Goal: Task Accomplishment & Management: Manage account settings

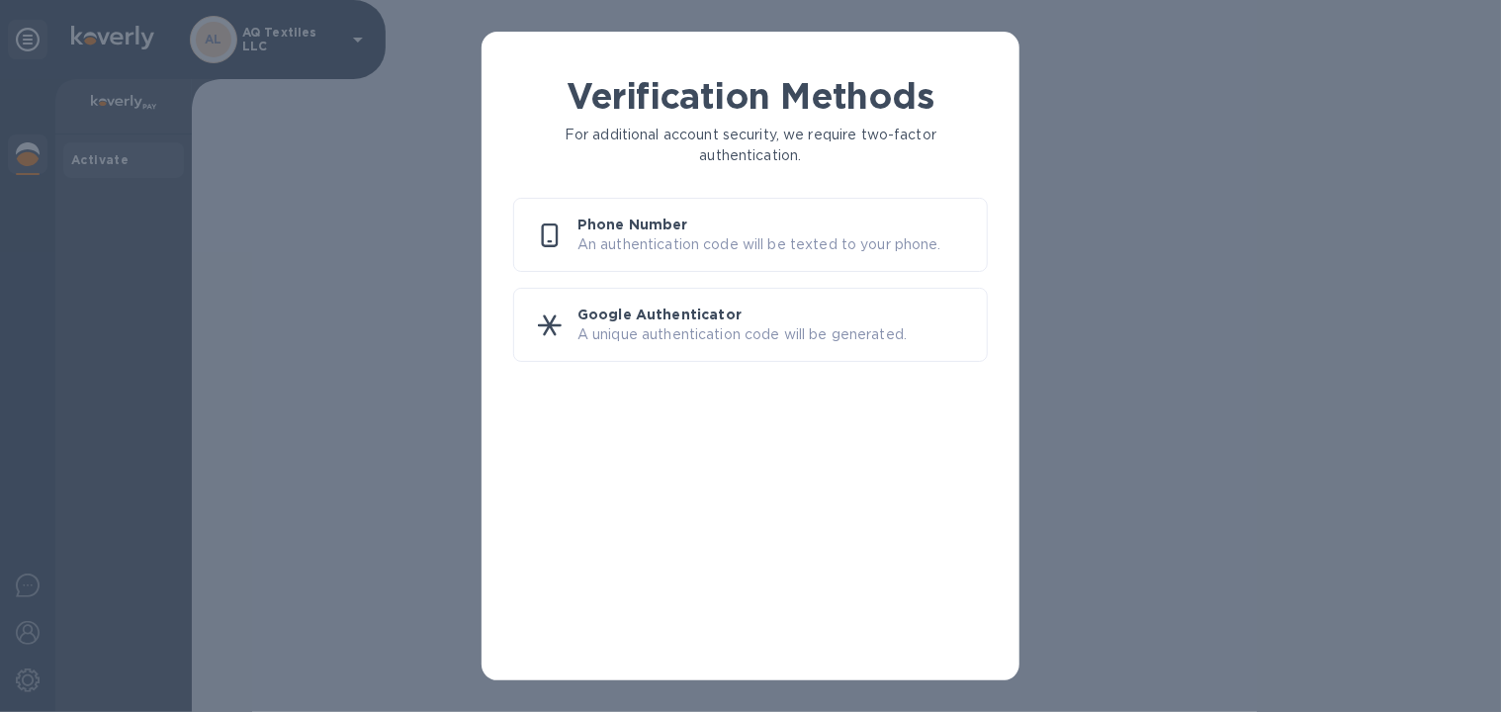
click at [597, 226] on p "Phone Number" at bounding box center [773, 225] width 393 height 20
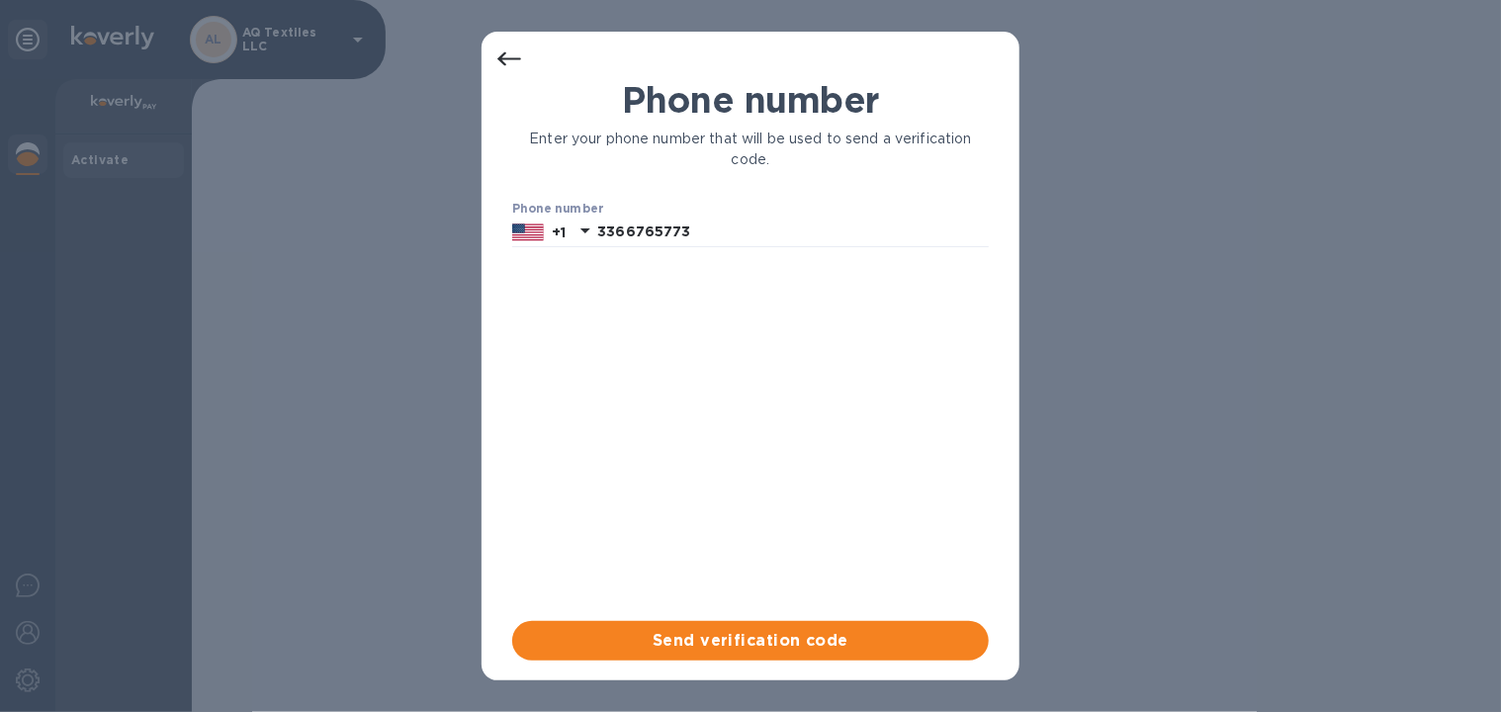
click at [509, 58] on icon at bounding box center [509, 59] width 24 height 14
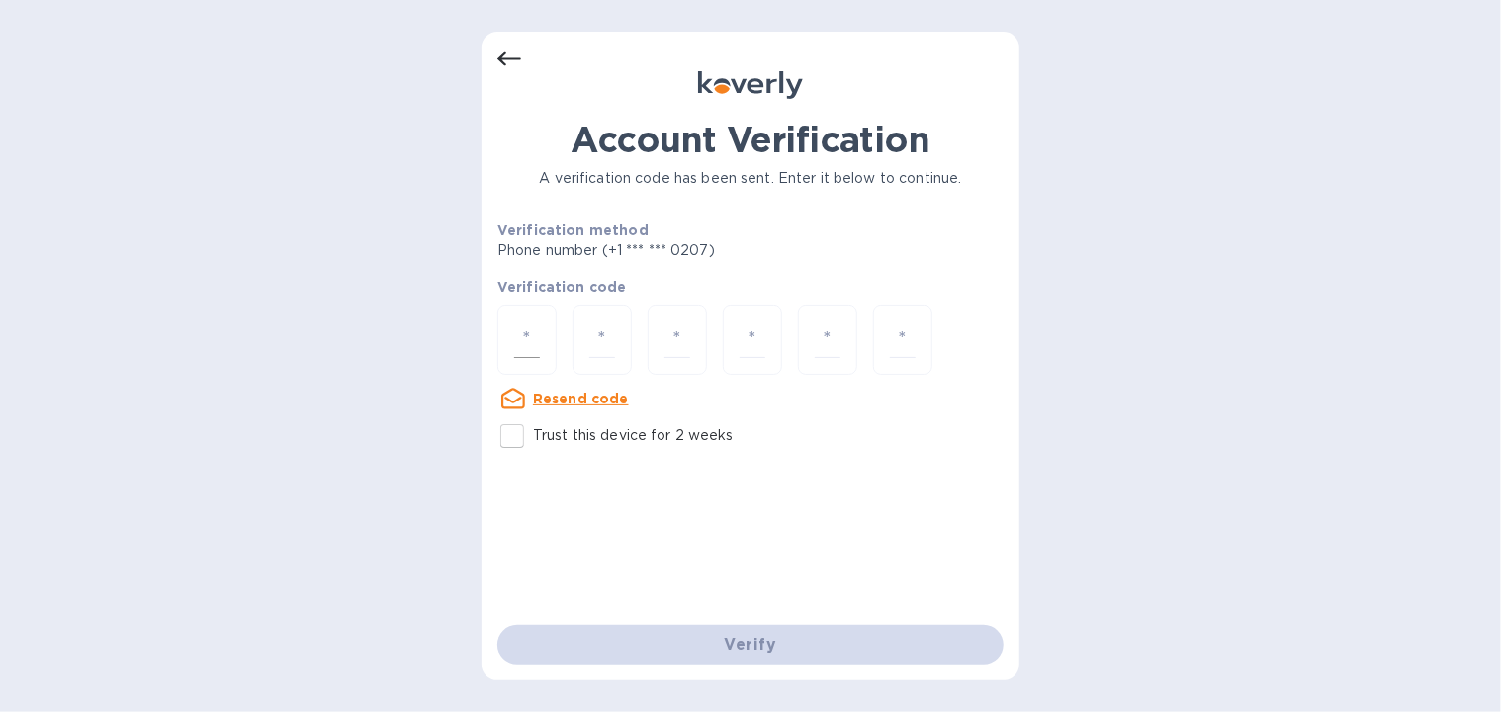
click at [530, 335] on input "number" at bounding box center [527, 339] width 26 height 37
type input "8"
type input "6"
type input "4"
type input "7"
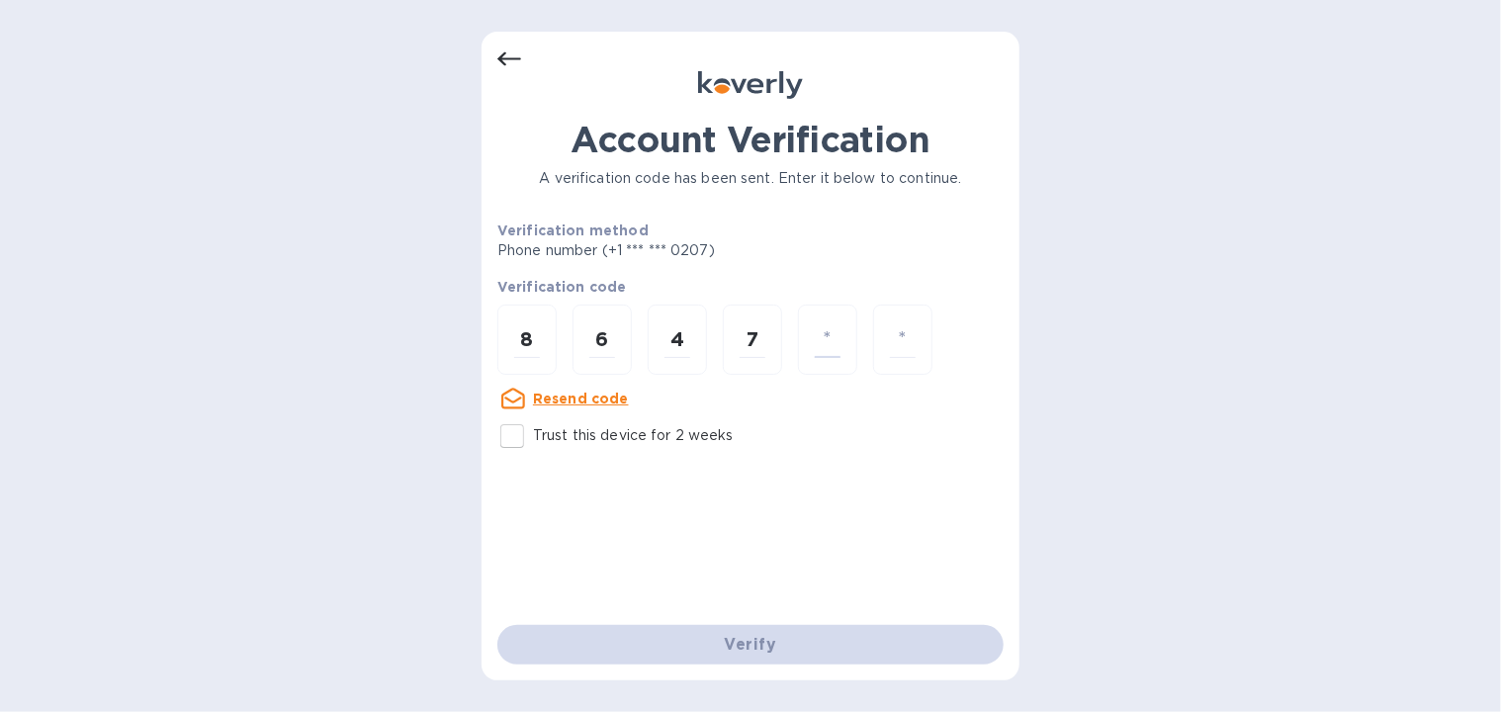
type input "7"
type input "3"
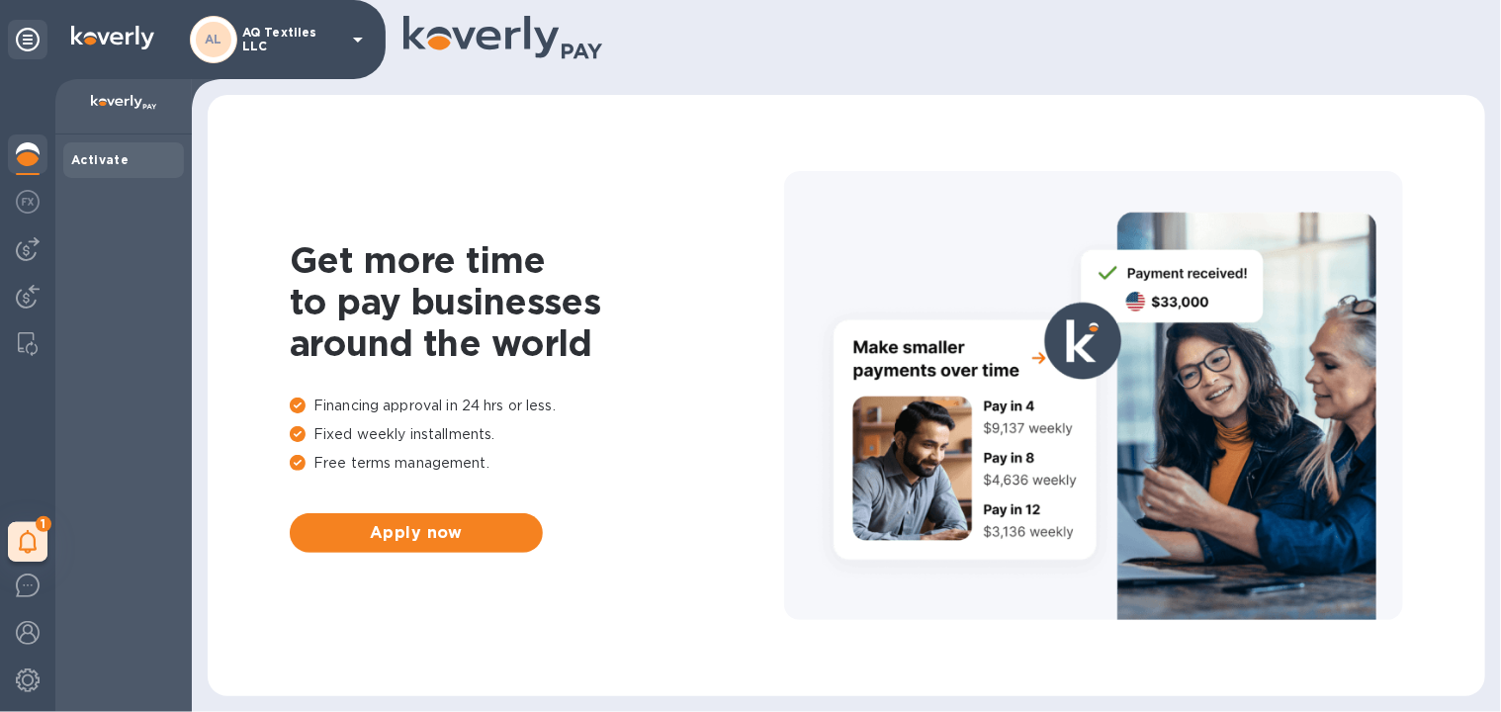
click at [360, 45] on icon at bounding box center [358, 40] width 24 height 24
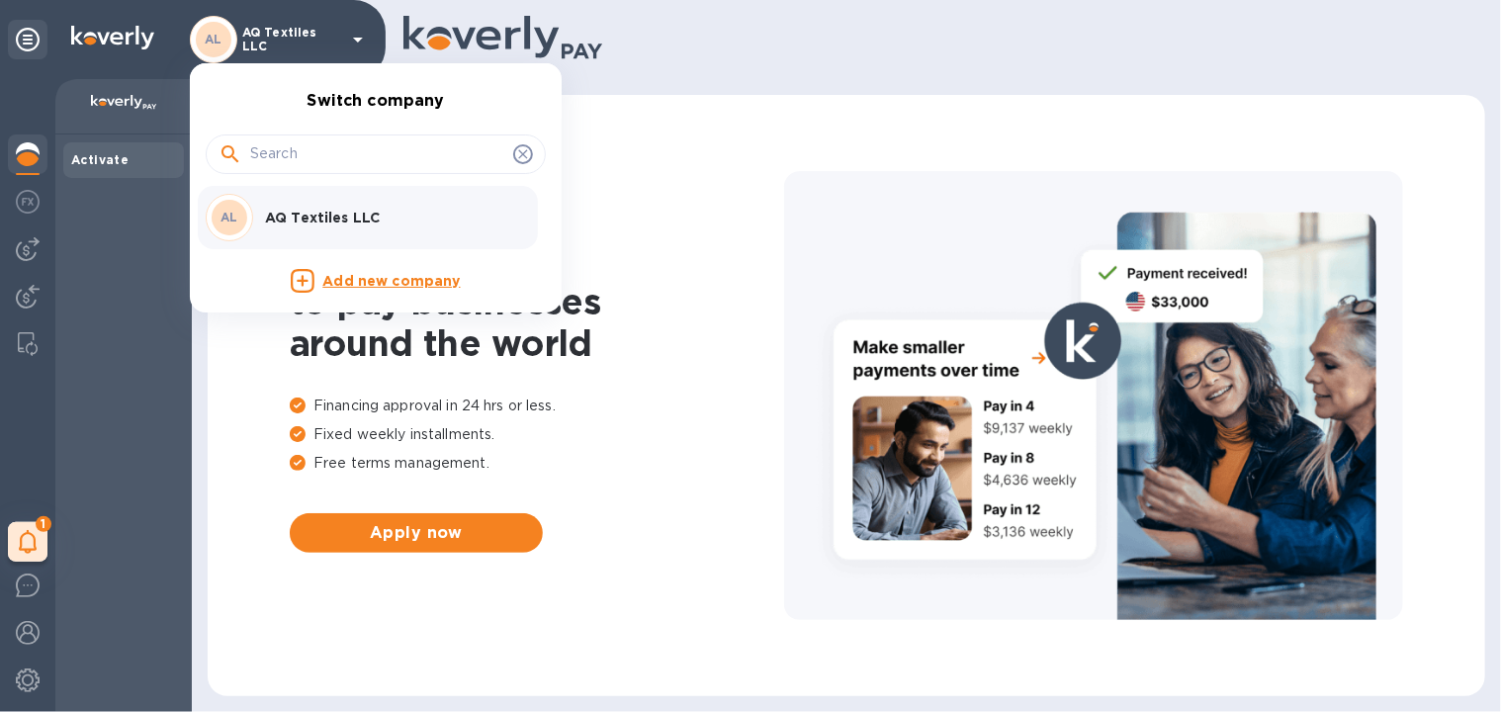
click at [357, 41] on div at bounding box center [750, 356] width 1501 height 712
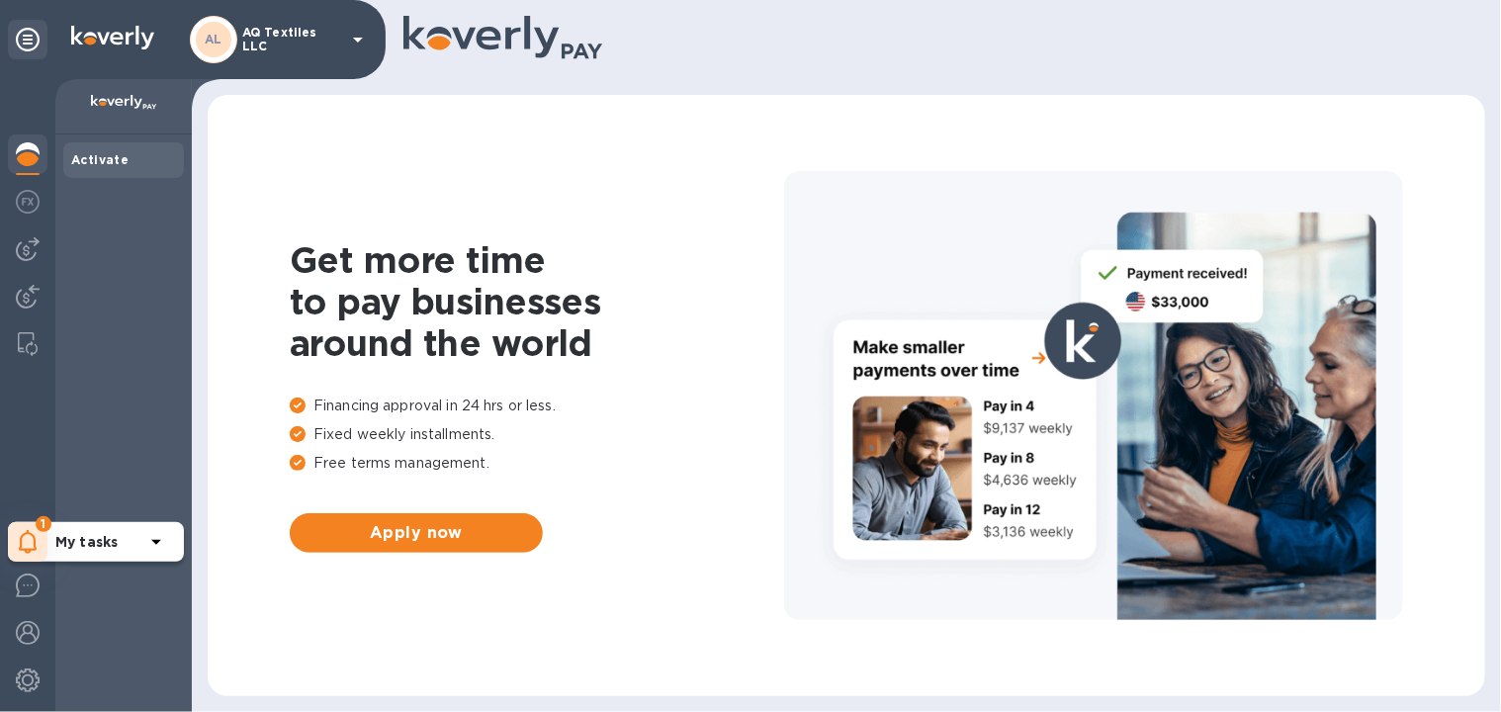
click at [161, 544] on icon at bounding box center [156, 542] width 24 height 24
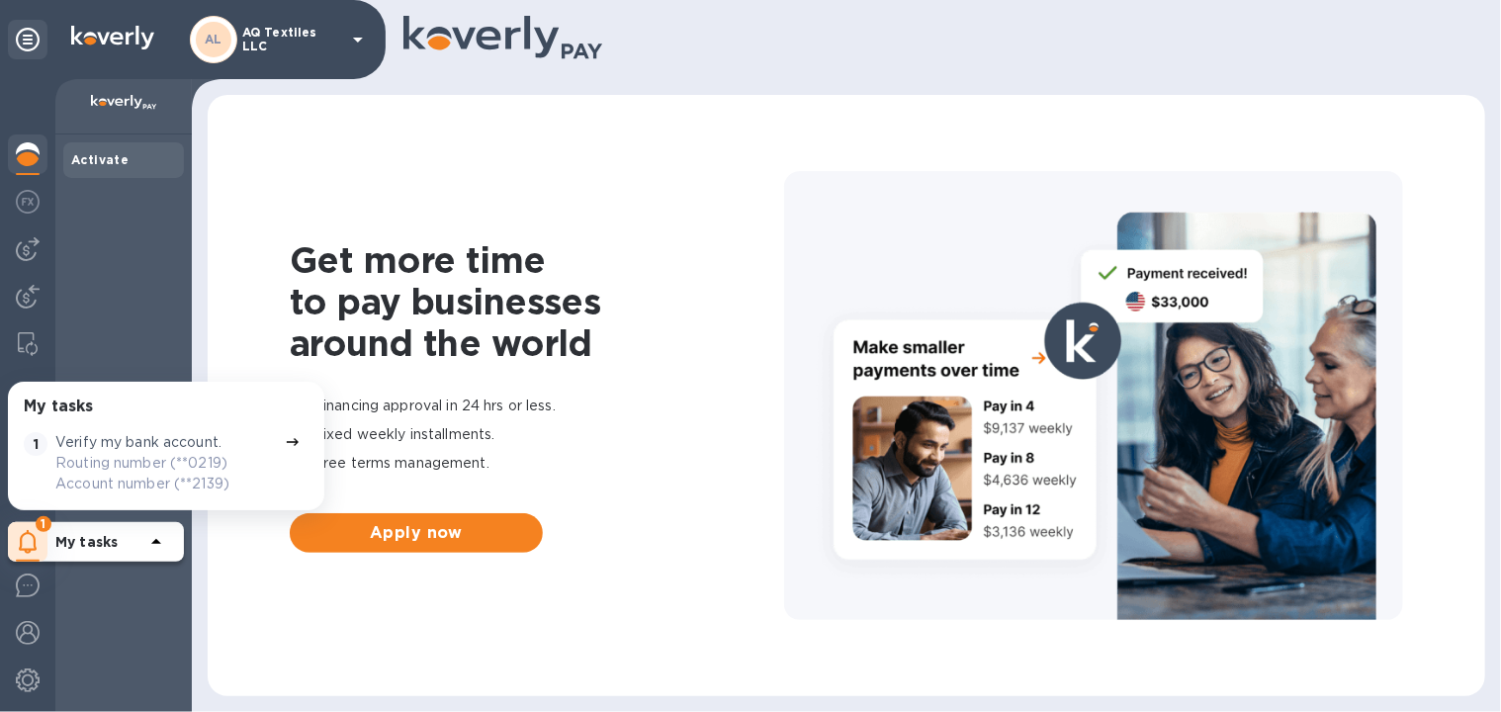
click at [258, 590] on div "Get more time to pay businesses around the world Financing approval in 24 hrs o…" at bounding box center [846, 396] width 1238 height 562
click at [233, 417] on div "My tasks 1 Verify my bank account. Routing number (**0219) Account number (**21…" at bounding box center [166, 445] width 293 height 105
click at [316, 592] on div "Get more time to pay businesses around the world Financing approval in 24 hrs o…" at bounding box center [846, 396] width 1238 height 562
click at [25, 542] on icon at bounding box center [28, 542] width 19 height 24
